Goal: Transaction & Acquisition: Purchase product/service

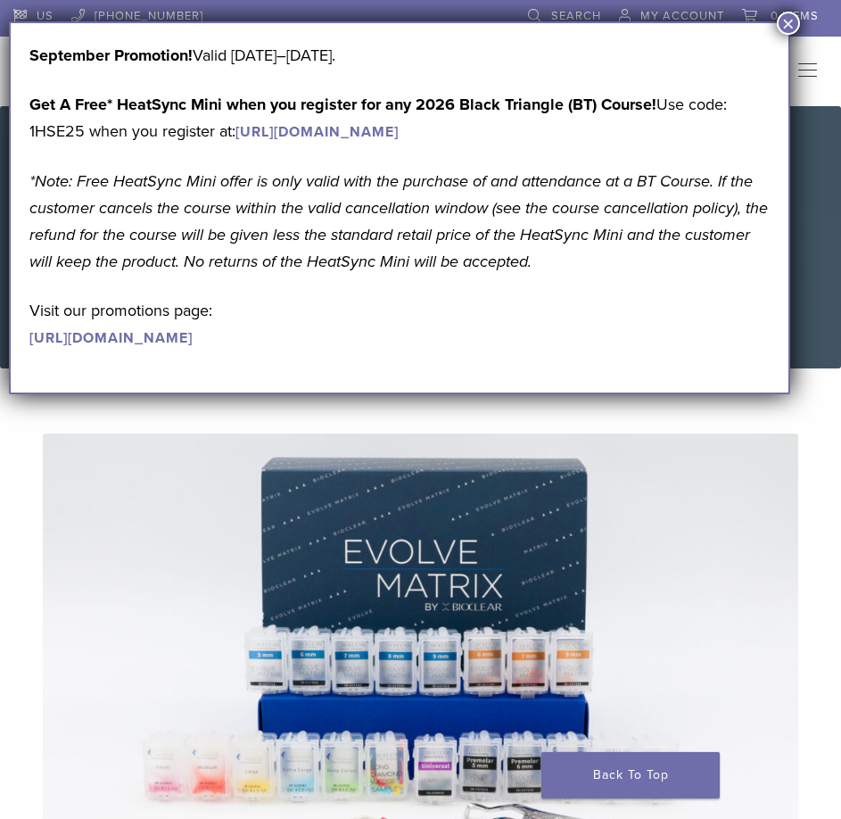
click at [793, 21] on button "×" at bounding box center [788, 23] width 23 height 23
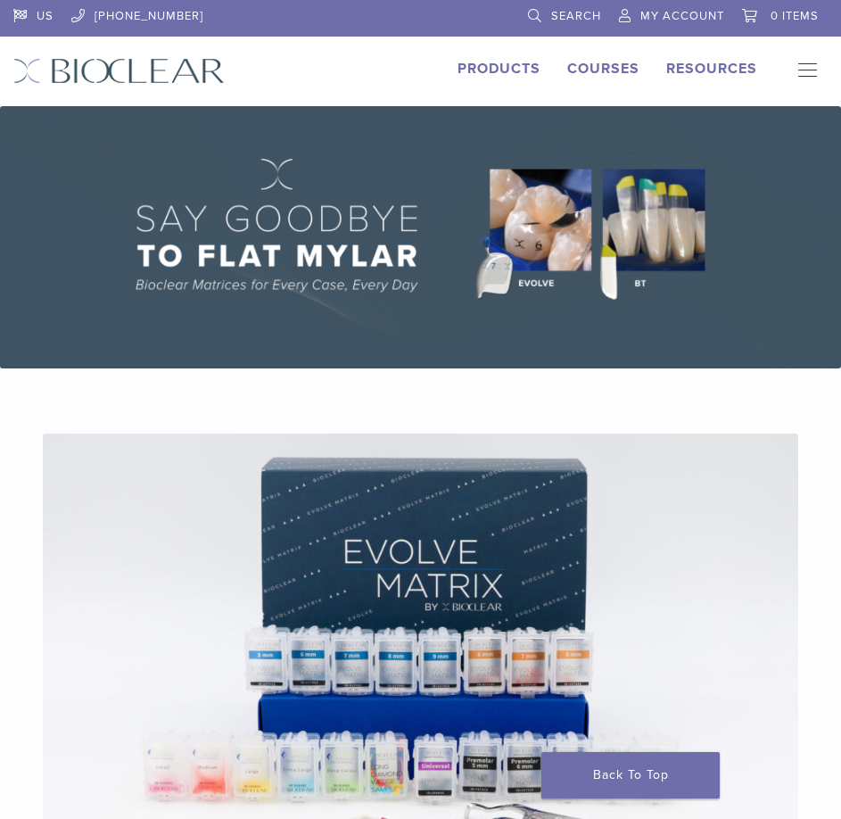
click at [493, 70] on link "Products" at bounding box center [499, 69] width 83 height 18
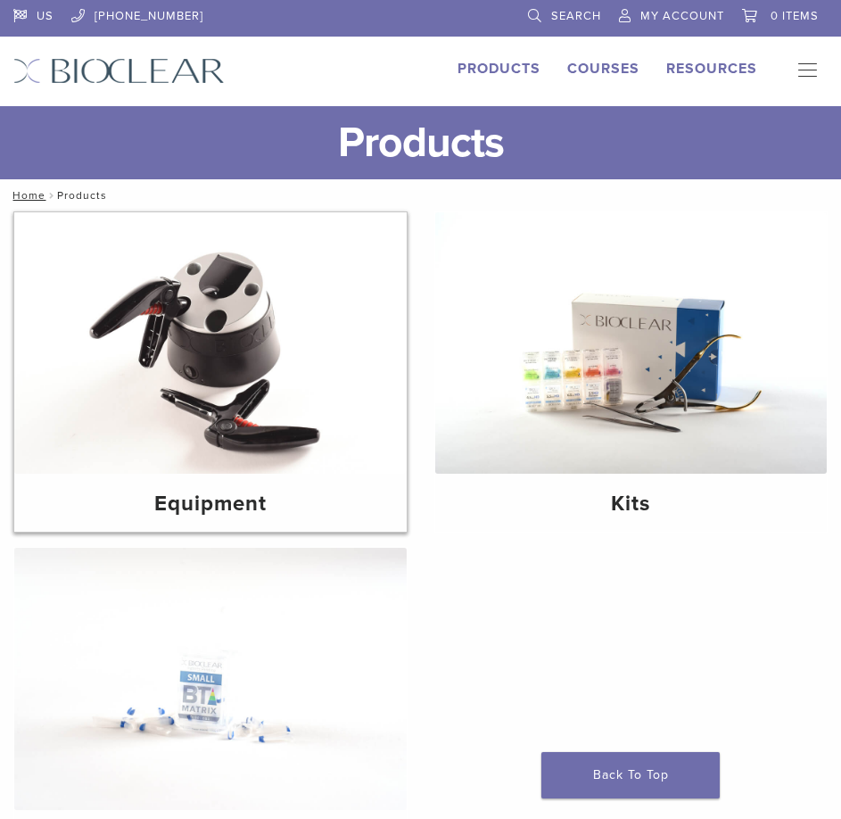
scroll to position [89, 0]
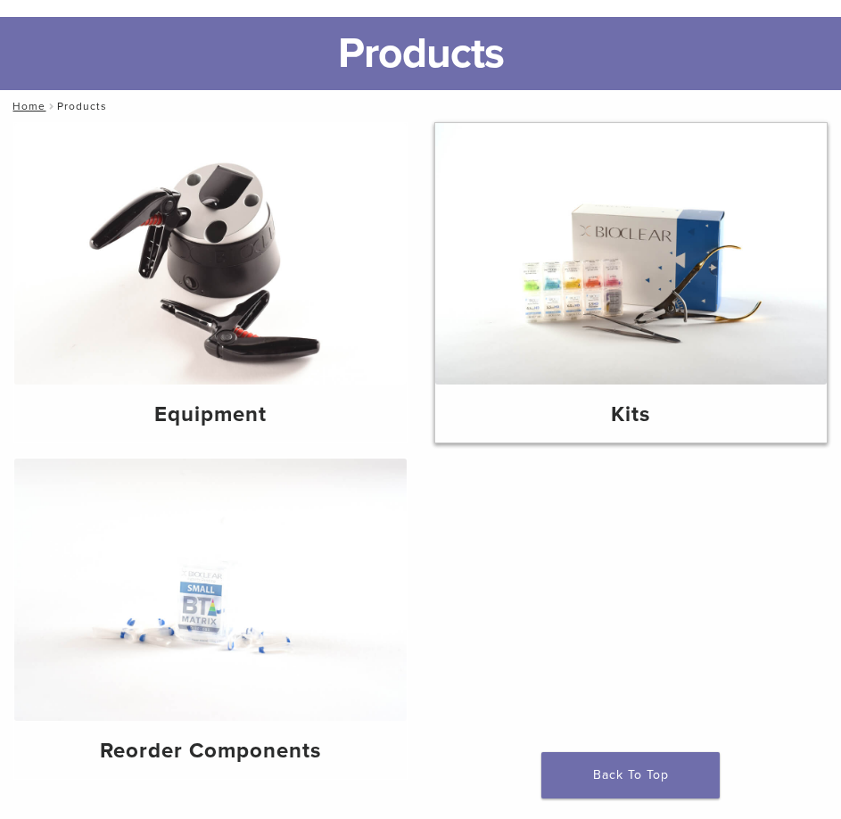
click at [675, 310] on img at bounding box center [631, 253] width 393 height 261
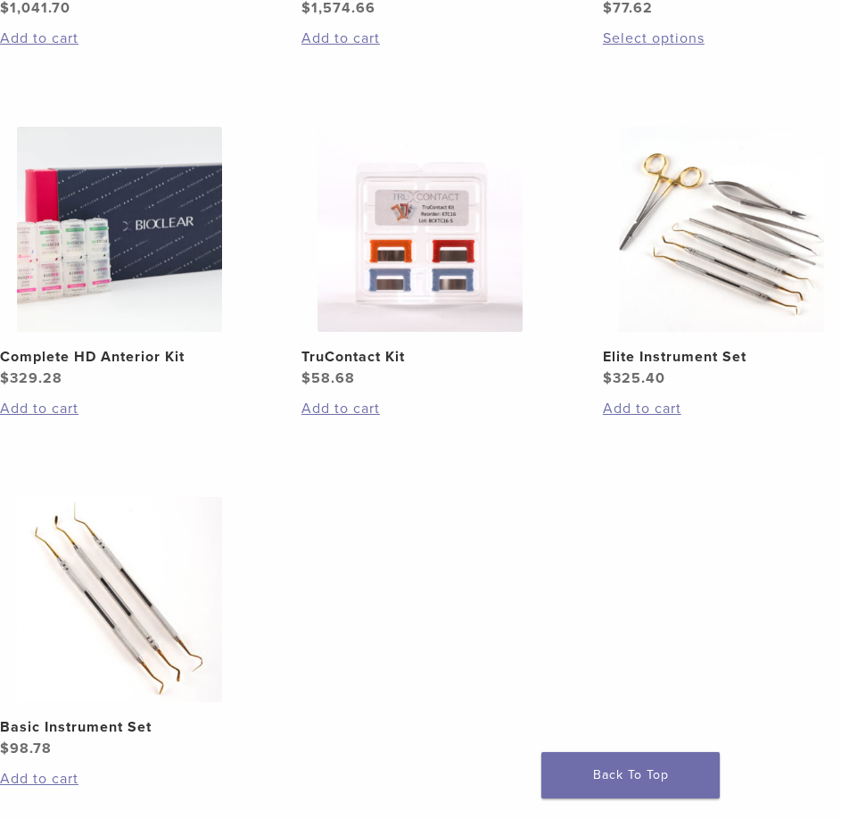
scroll to position [981, 0]
click at [25, 406] on link "Add to cart" at bounding box center [119, 407] width 238 height 21
